Goal: Communication & Community: Answer question/provide support

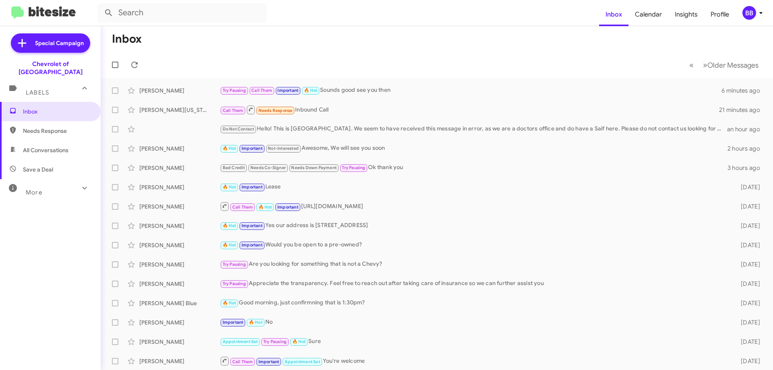
click at [37, 129] on span "Needs Response" at bounding box center [50, 130] width 101 height 19
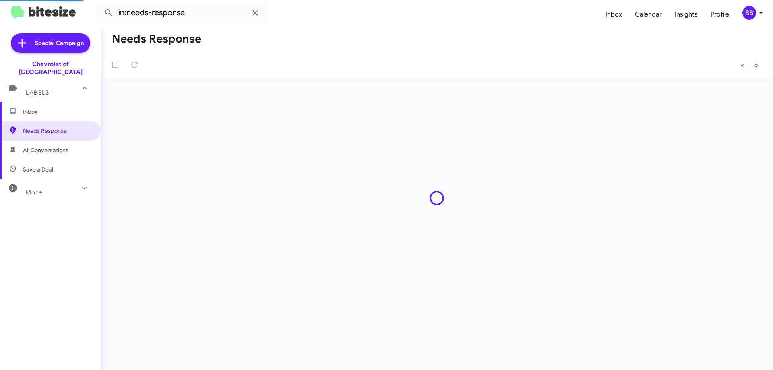
click at [45, 188] on div "More" at bounding box center [42, 189] width 72 height 15
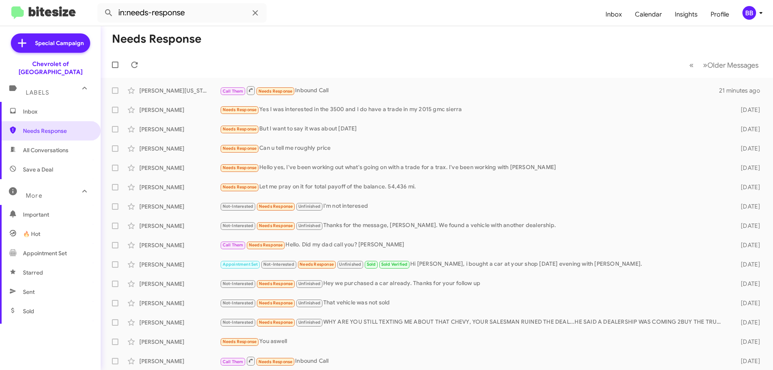
click at [54, 160] on span "Save a Deal" at bounding box center [50, 169] width 101 height 19
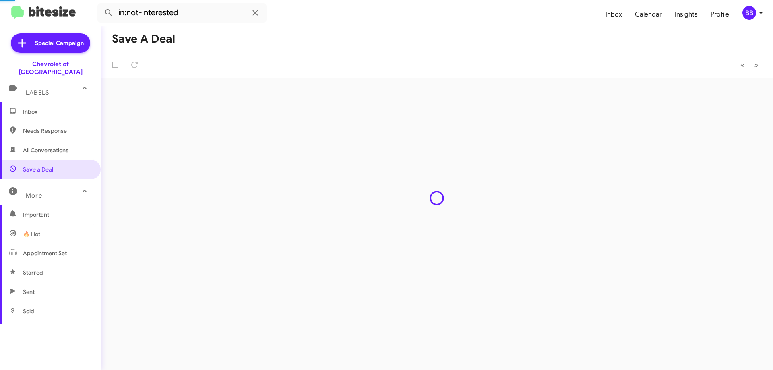
click at [60, 146] on span "All Conversations" at bounding box center [46, 150] width 46 height 8
type input "in:all-conversations"
